Goal: Task Accomplishment & Management: Complete application form

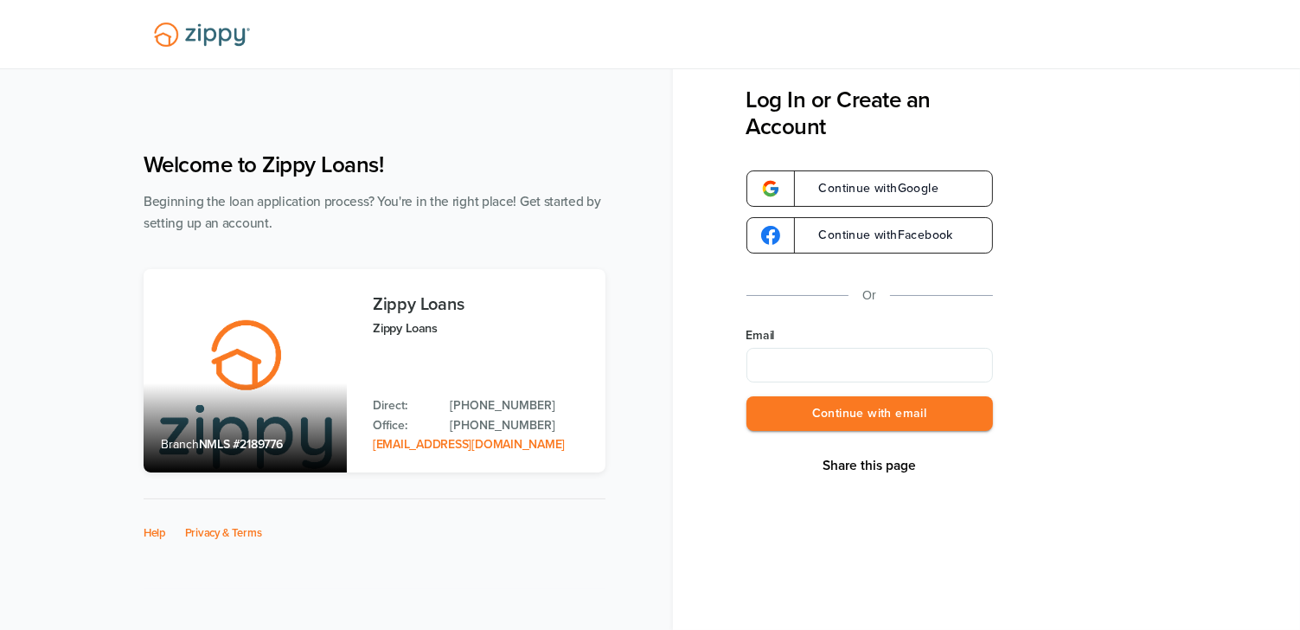
click at [862, 362] on input "Email" at bounding box center [869, 365] width 246 height 35
type input "**********"
click at [856, 410] on button "Continue with email" at bounding box center [869, 413] width 246 height 35
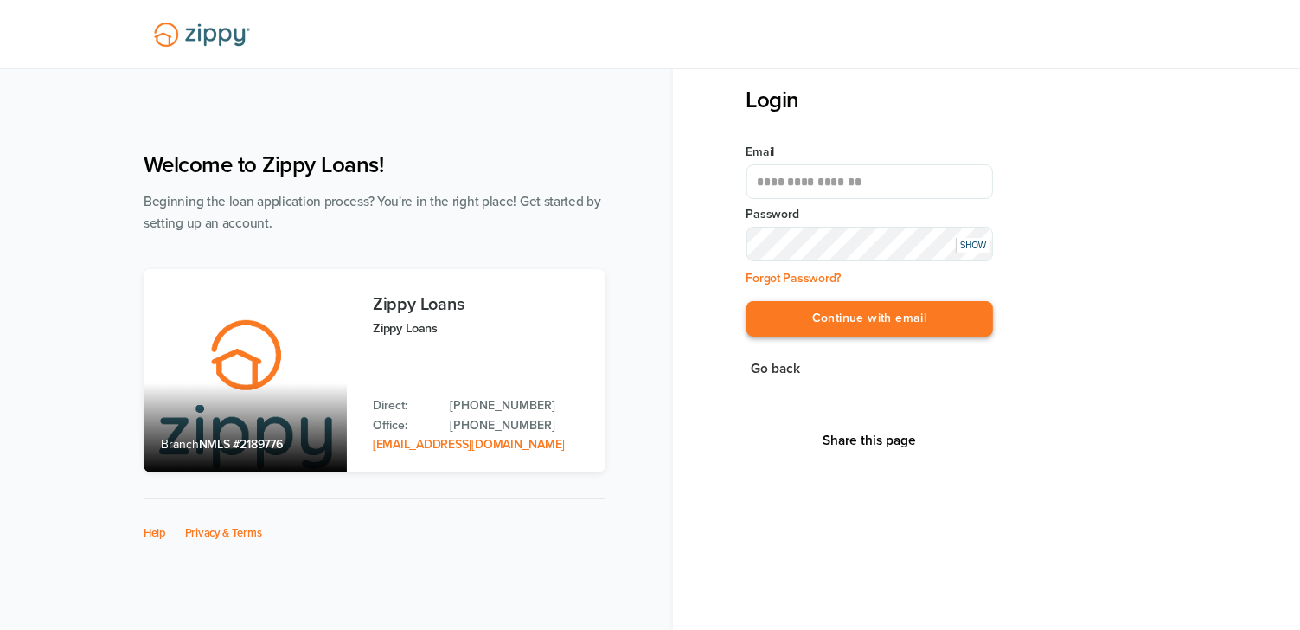
click at [873, 317] on button "Continue with email" at bounding box center [869, 318] width 246 height 35
